Goal: Transaction & Acquisition: Book appointment/travel/reservation

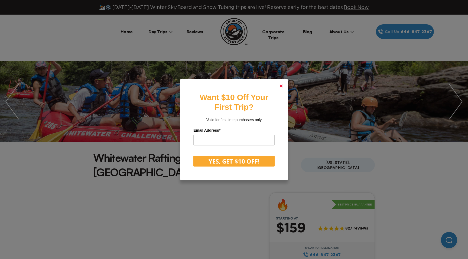
click at [282, 86] on icon at bounding box center [280, 85] width 3 height 3
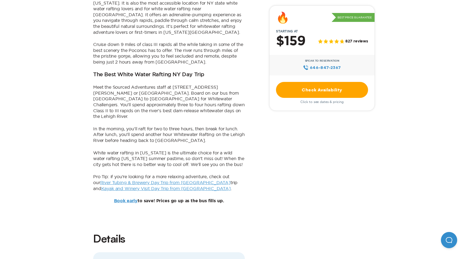
scroll to position [373, 0]
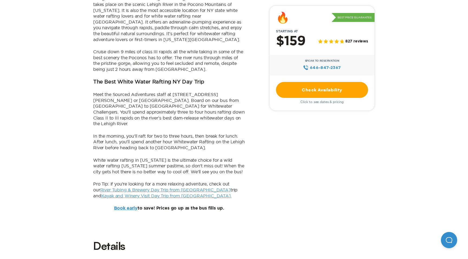
click at [326, 88] on link "Check Availability" at bounding box center [322, 90] width 92 height 16
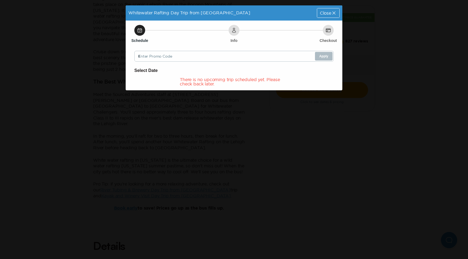
click at [139, 30] on icon at bounding box center [139, 30] width 5 height 5
click at [324, 14] on span "Close" at bounding box center [325, 13] width 11 height 4
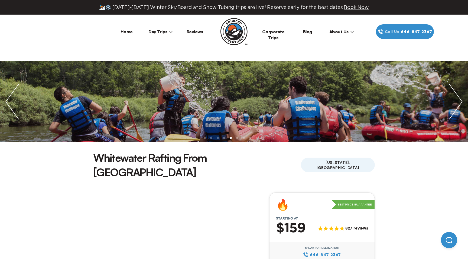
click at [125, 33] on link "Home" at bounding box center [126, 31] width 12 height 5
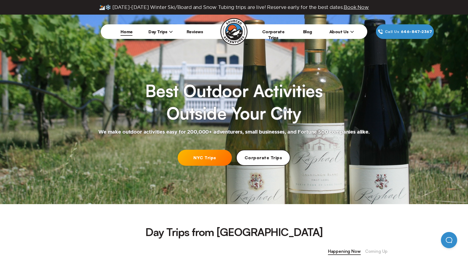
click at [344, 8] on span "Book Now" at bounding box center [355, 7] width 25 height 5
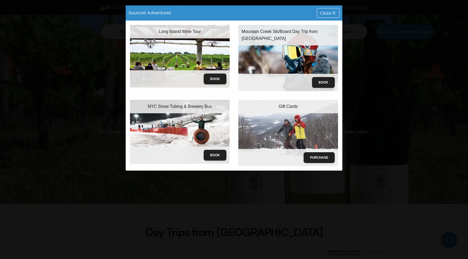
click at [329, 12] on span "Close" at bounding box center [325, 13] width 11 height 4
